Goal: Information Seeking & Learning: Learn about a topic

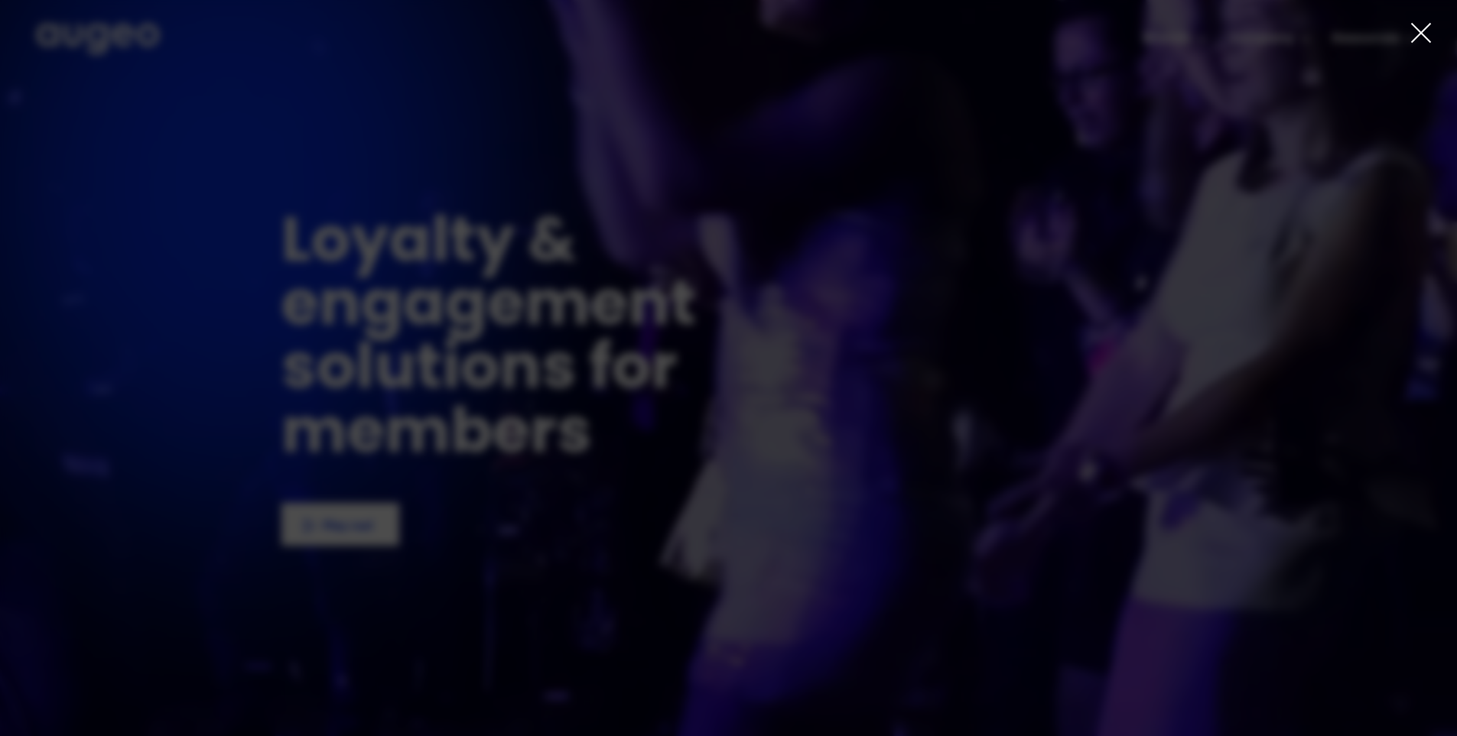
click at [1428, 23] on icon at bounding box center [1420, 32] width 23 height 23
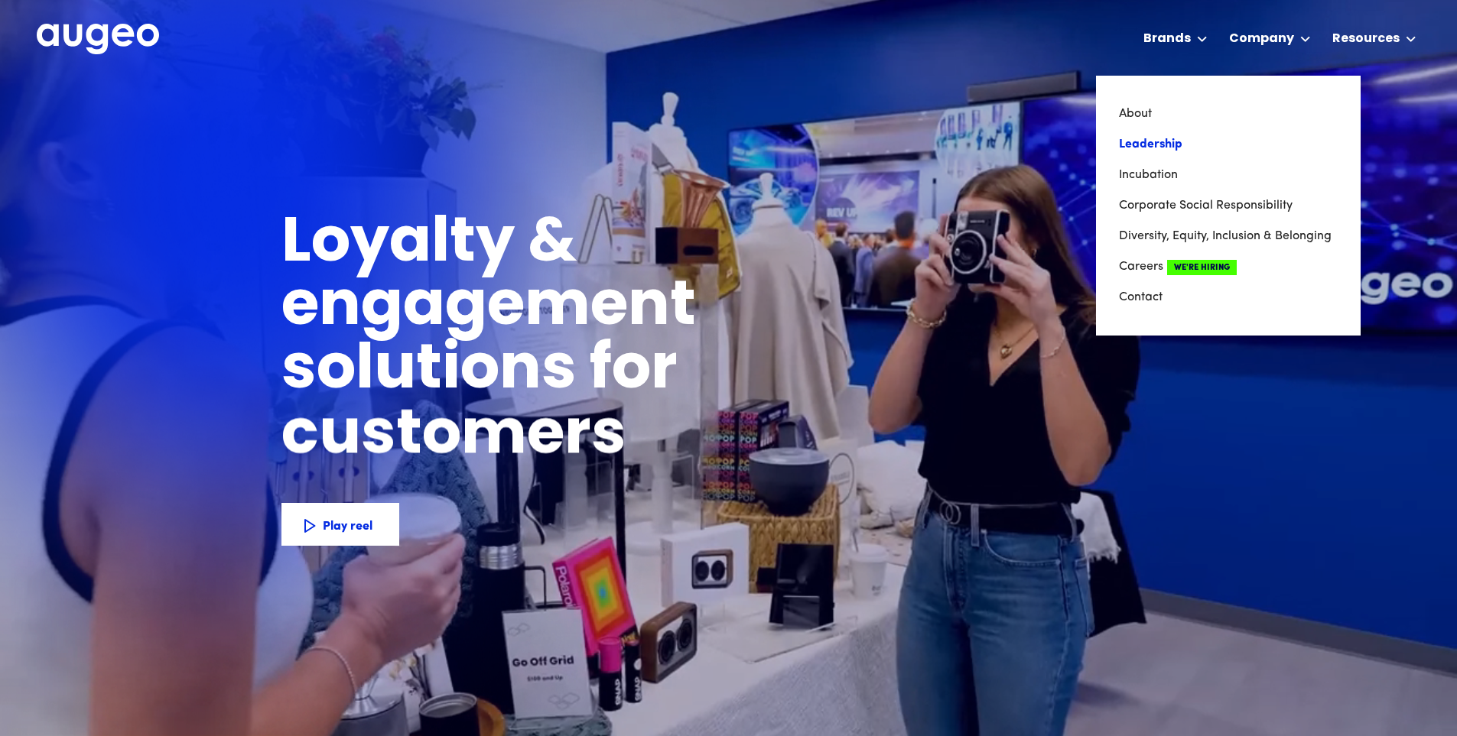
click at [1163, 144] on link "Leadership" at bounding box center [1228, 144] width 219 height 31
